Goal: Transaction & Acquisition: Purchase product/service

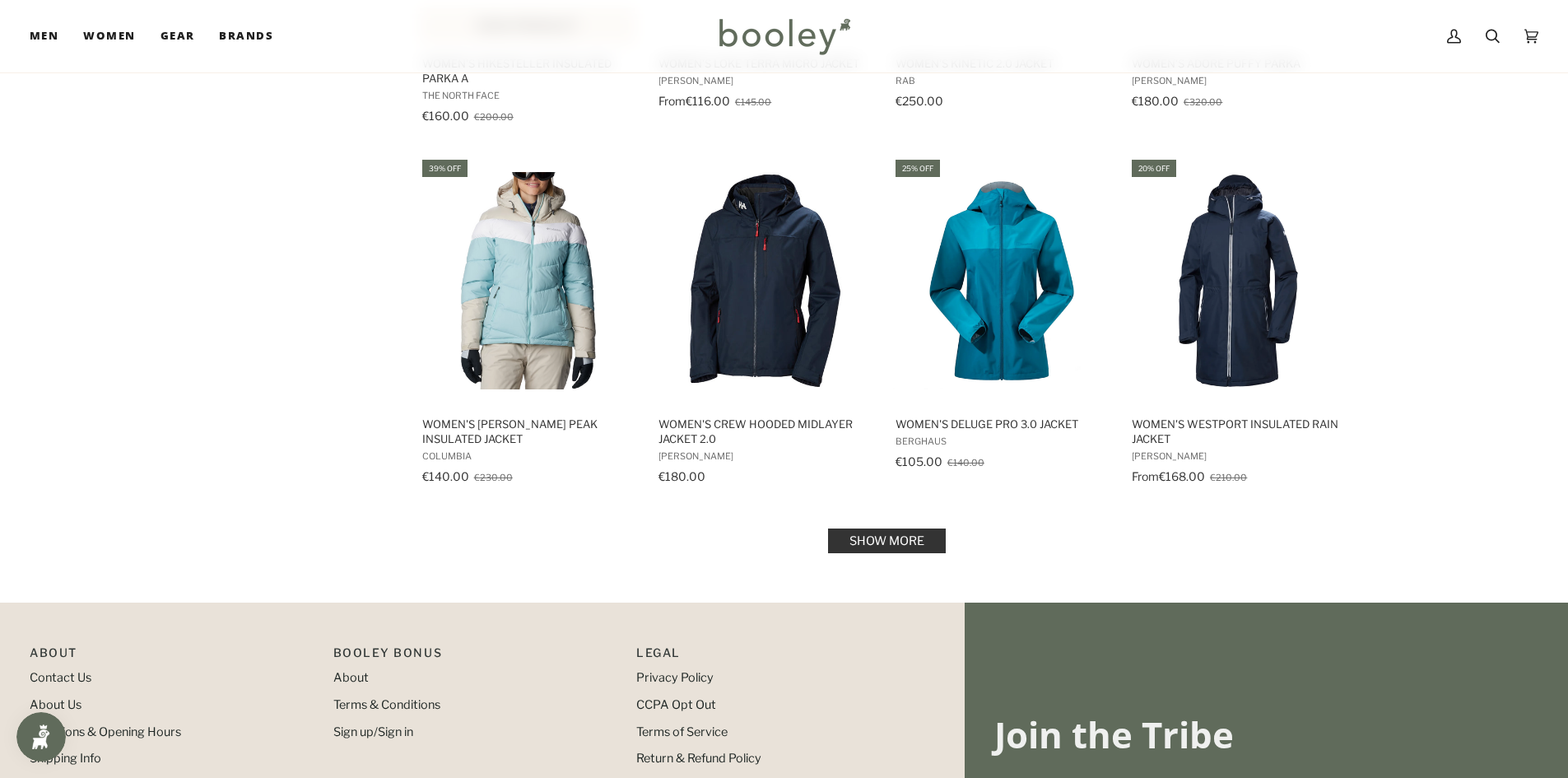
scroll to position [1565, 0]
click at [864, 547] on link "Show more" at bounding box center [887, 540] width 117 height 25
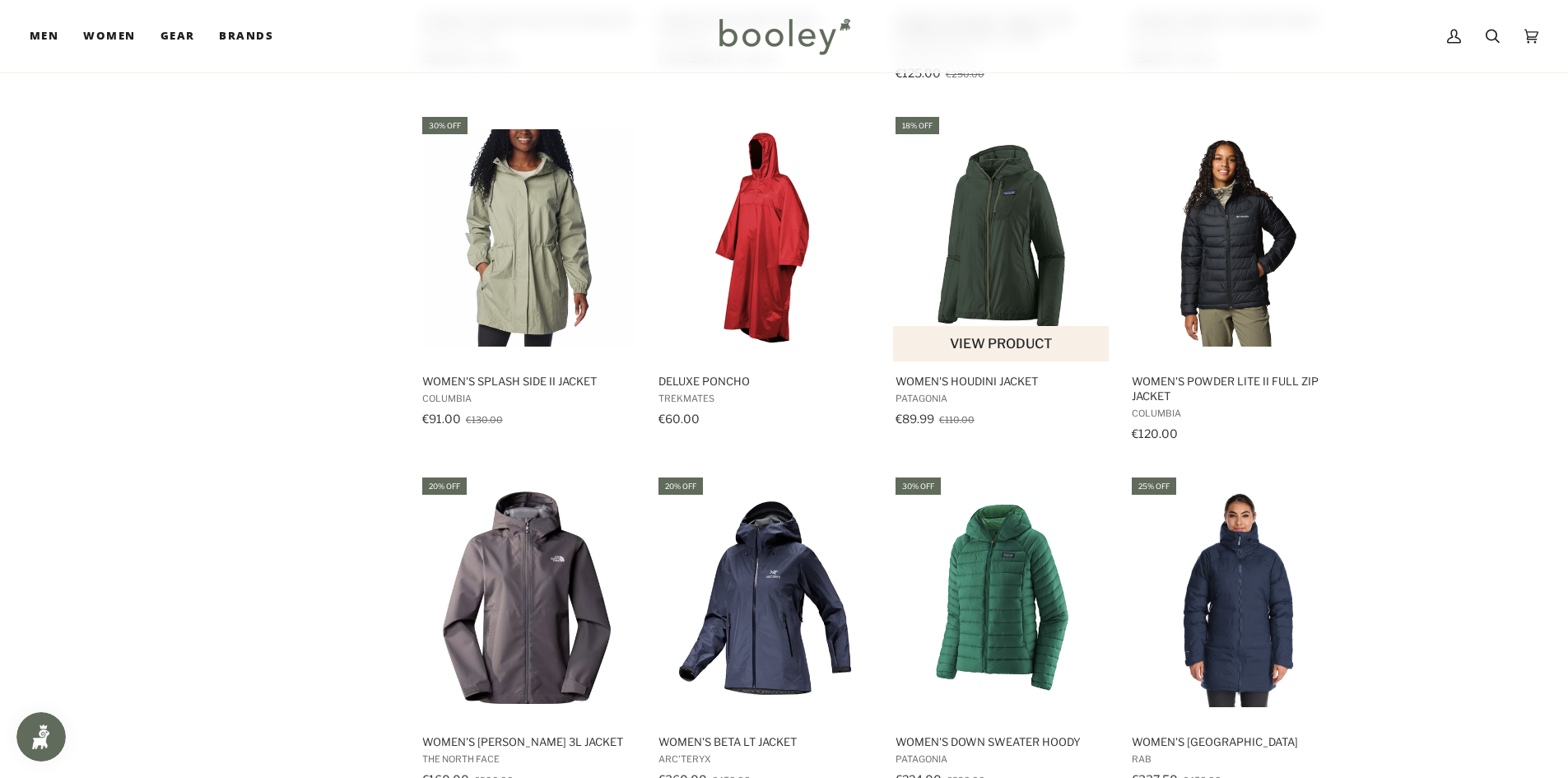
scroll to position [3047, 0]
click at [957, 245] on img "Women's Houdini Jacket" at bounding box center [1002, 239] width 218 height 219
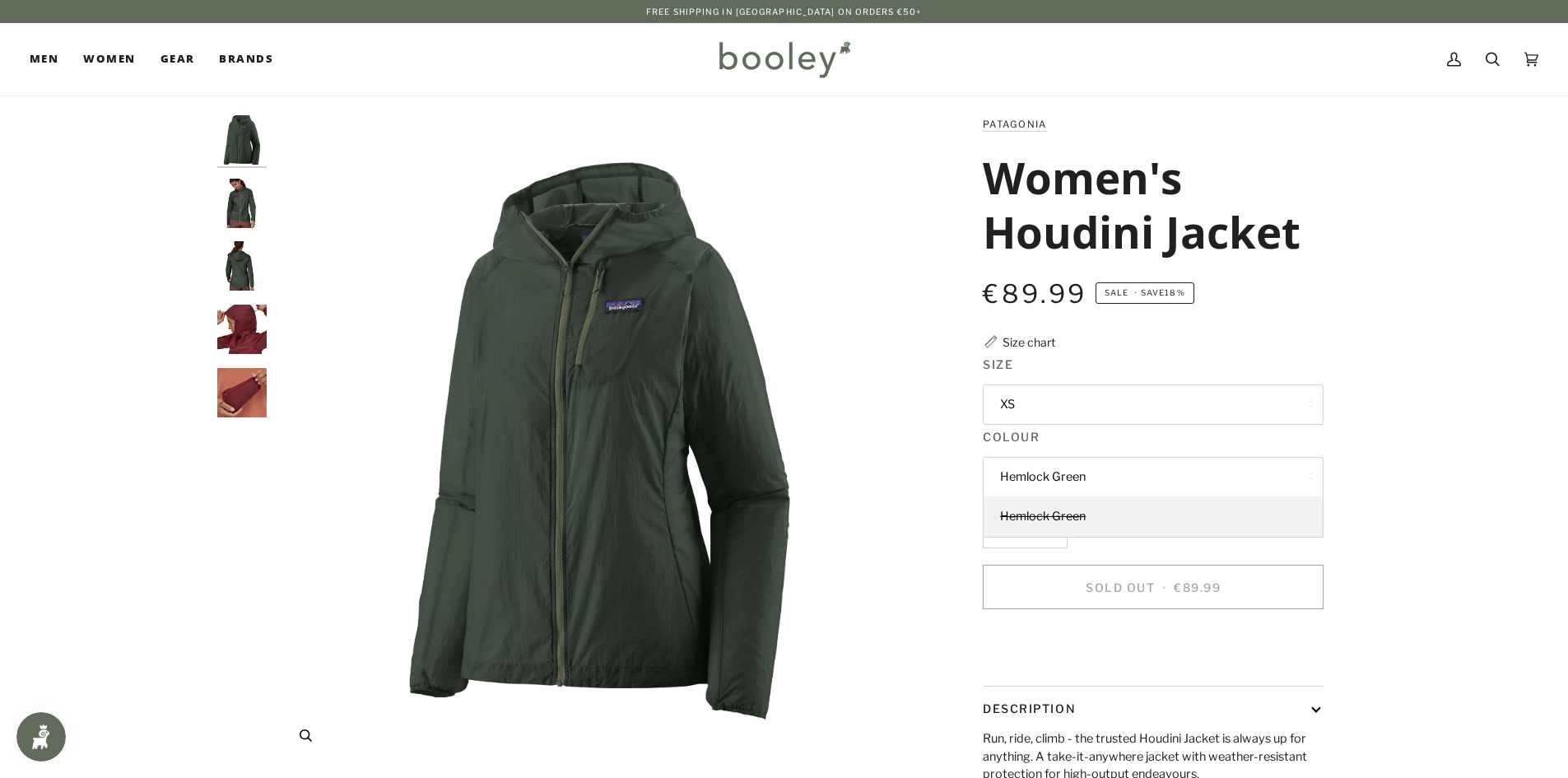
click at [795, 355] on img "Patagonia Women's Houdini Jacket Hemlock Green - Booley Galway" at bounding box center [601, 441] width 651 height 651
